Goal: Task Accomplishment & Management: Manage account settings

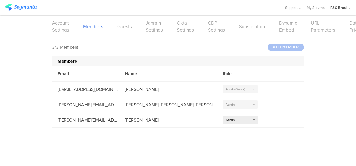
click at [23, 10] on img at bounding box center [21, 7] width 32 height 7
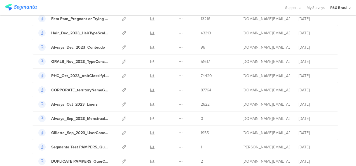
scroll to position [562, 0]
click at [79, 115] on div "Always_Sep_2023_MenstrualFlow" at bounding box center [80, 118] width 58 height 6
click at [122, 116] on icon at bounding box center [124, 118] width 4 height 4
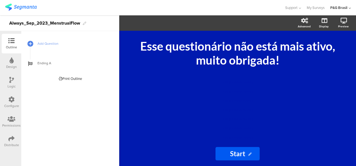
click at [7, 114] on div "Permissions" at bounding box center [12, 122] width 20 height 20
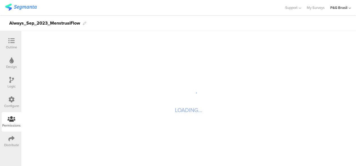
click at [13, 133] on div "Distribute" at bounding box center [12, 142] width 20 height 20
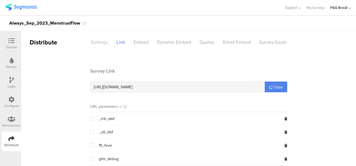
click at [109, 46] on sg-header-nav-item "Settings" at bounding box center [99, 42] width 25 height 10
click at [106, 42] on div "Settings" at bounding box center [99, 42] width 25 height 10
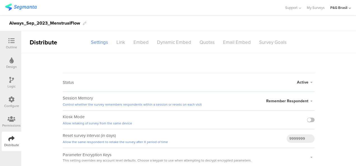
click at [306, 82] on span "Active" at bounding box center [302, 82] width 11 height 6
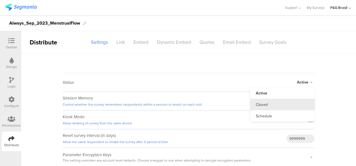
click at [267, 103] on li "Closed" at bounding box center [282, 104] width 64 height 11
